Goal: Task Accomplishment & Management: Complete application form

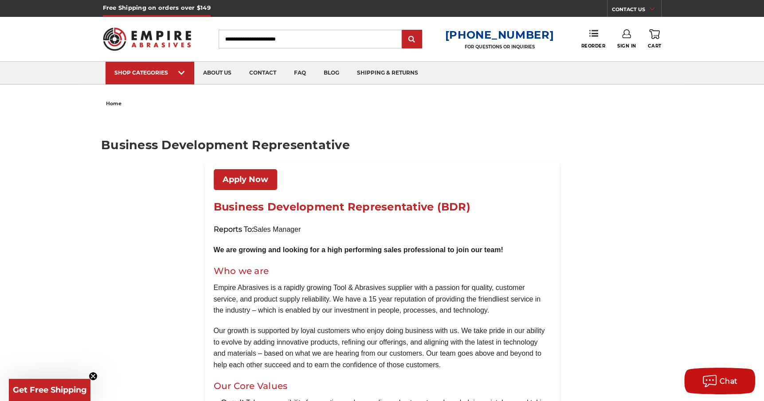
scroll to position [44, 0]
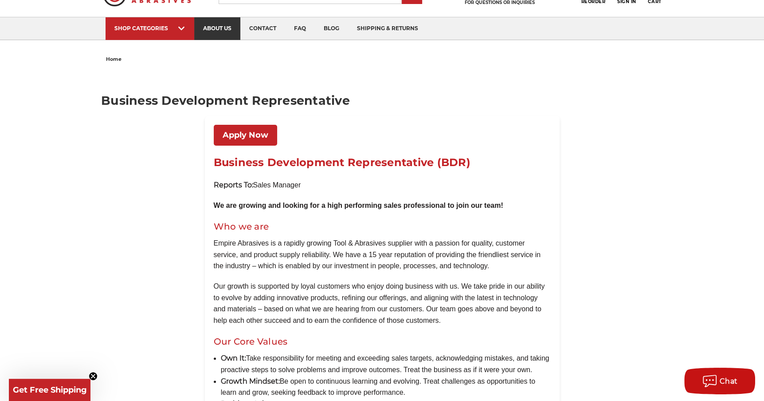
click at [214, 23] on link "about us" at bounding box center [217, 28] width 46 height 23
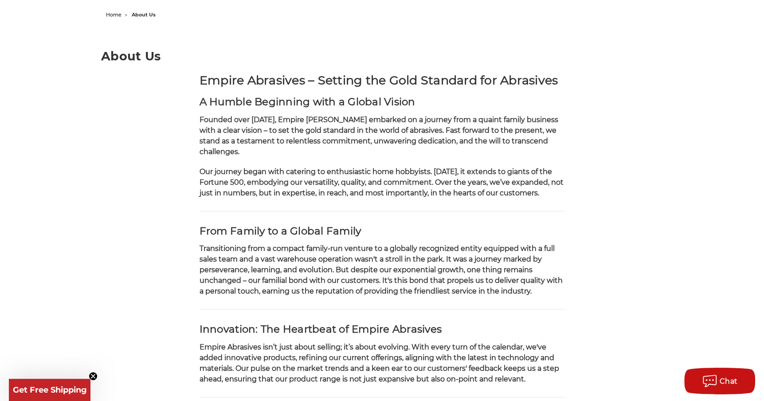
scroll to position [133, 0]
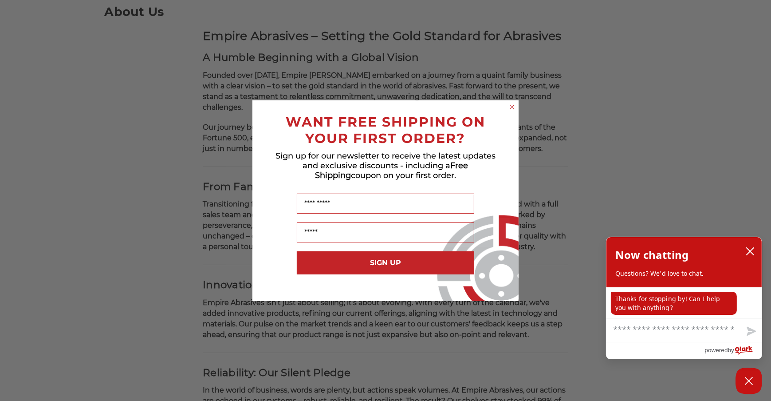
click at [509, 106] on circle "Close dialog" at bounding box center [512, 106] width 8 height 8
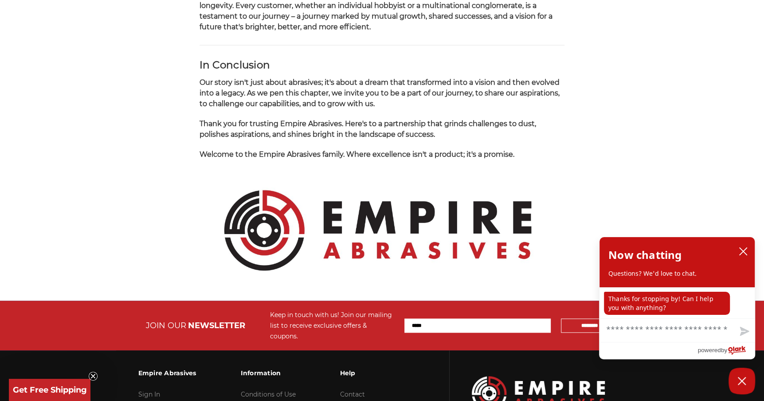
scroll to position [887, 0]
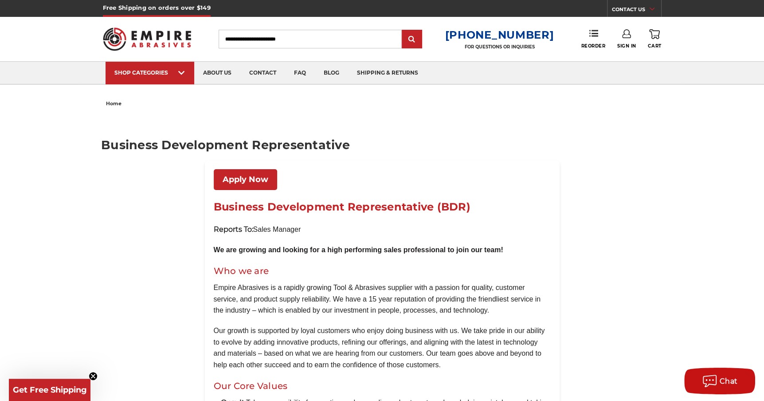
click at [223, 179] on link "Apply Now" at bounding box center [245, 179] width 63 height 21
